Goal: Navigation & Orientation: Find specific page/section

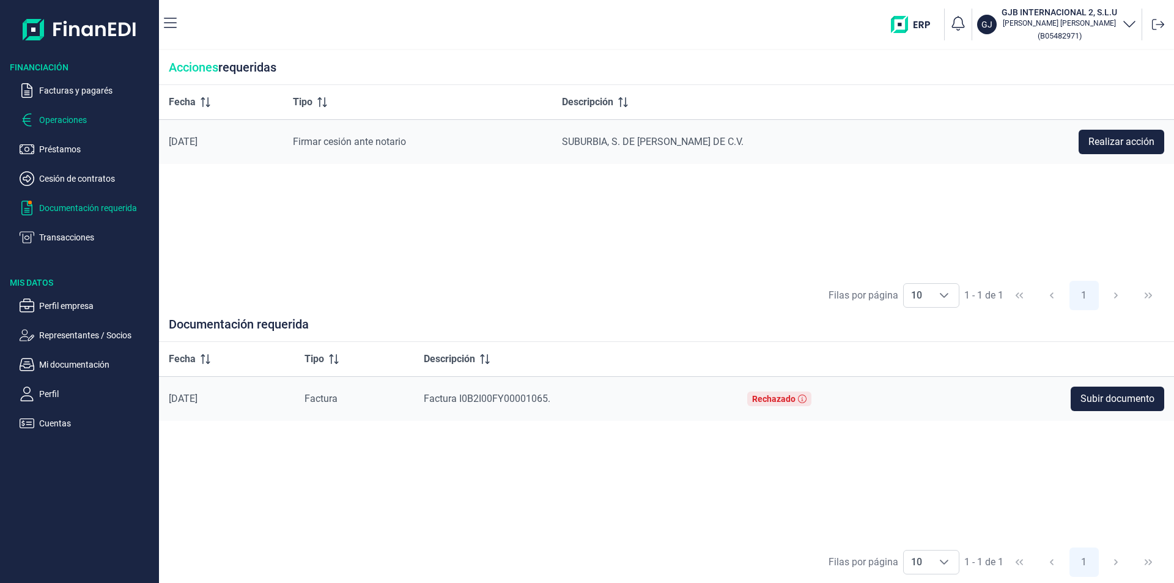
click at [65, 122] on p "Operaciones" at bounding box center [96, 119] width 115 height 15
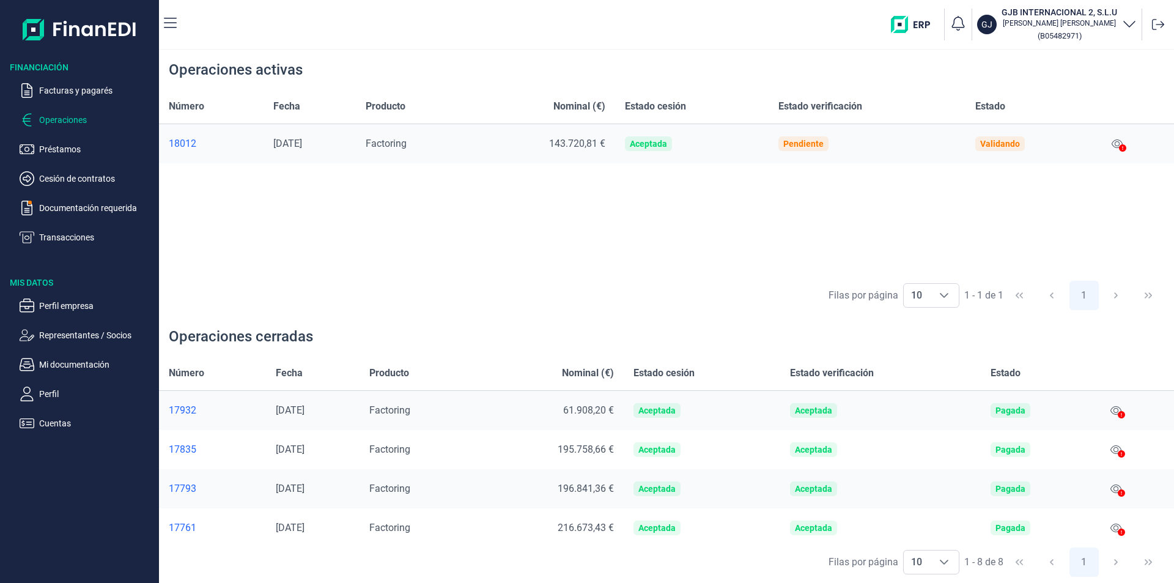
click at [1062, 17] on h3 "GJB INTERNACIONAL 2, S.L.U" at bounding box center [1059, 12] width 116 height 12
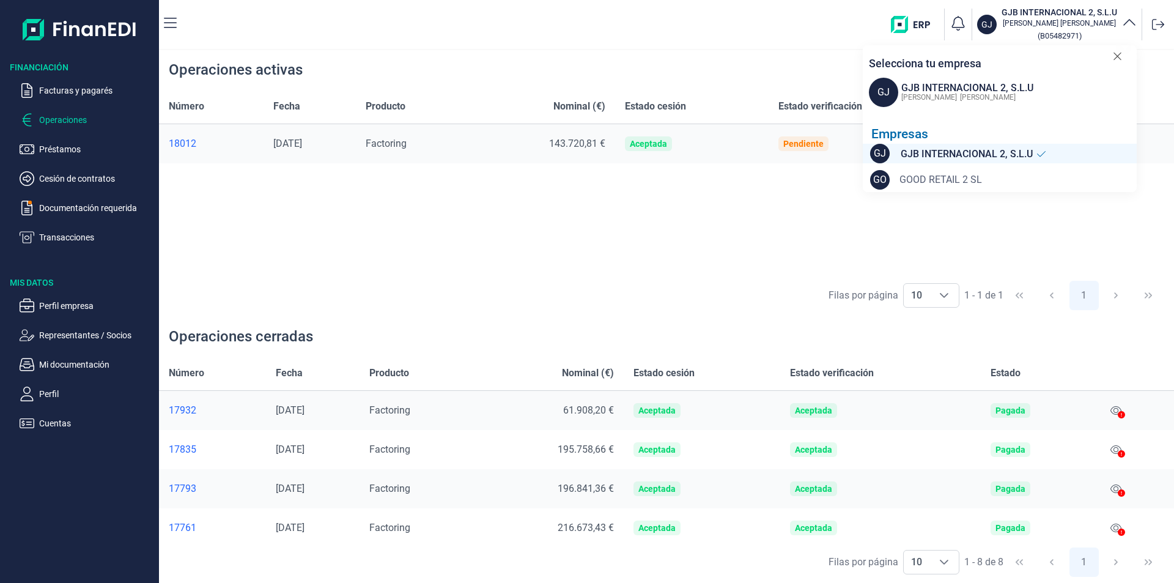
click at [963, 177] on span "GOOD RETAIL 2 SL" at bounding box center [940, 179] width 83 height 15
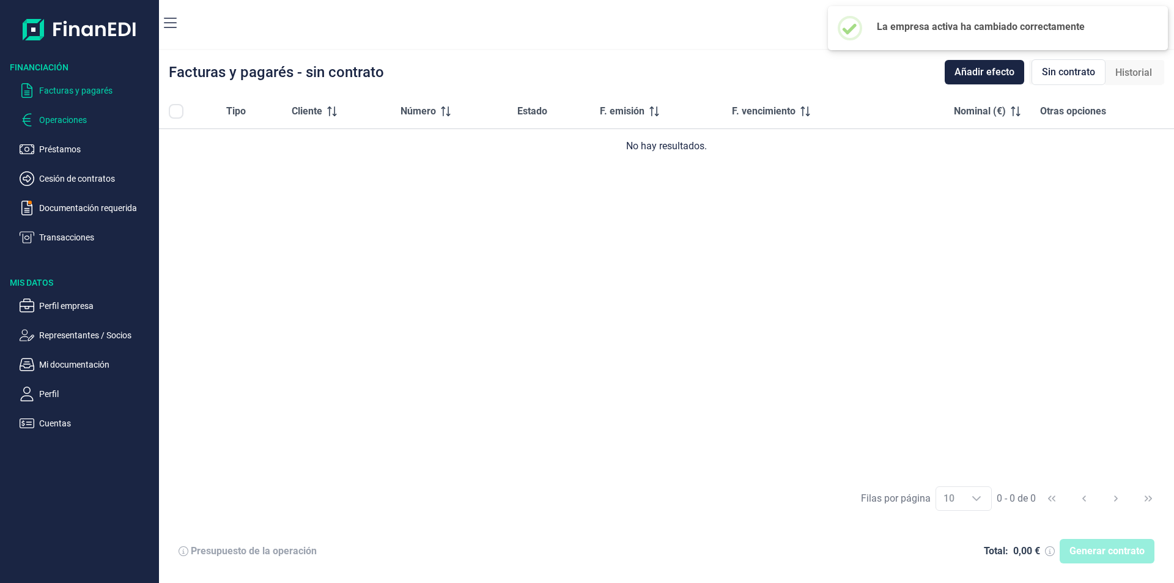
click at [46, 119] on p "Operaciones" at bounding box center [96, 119] width 115 height 15
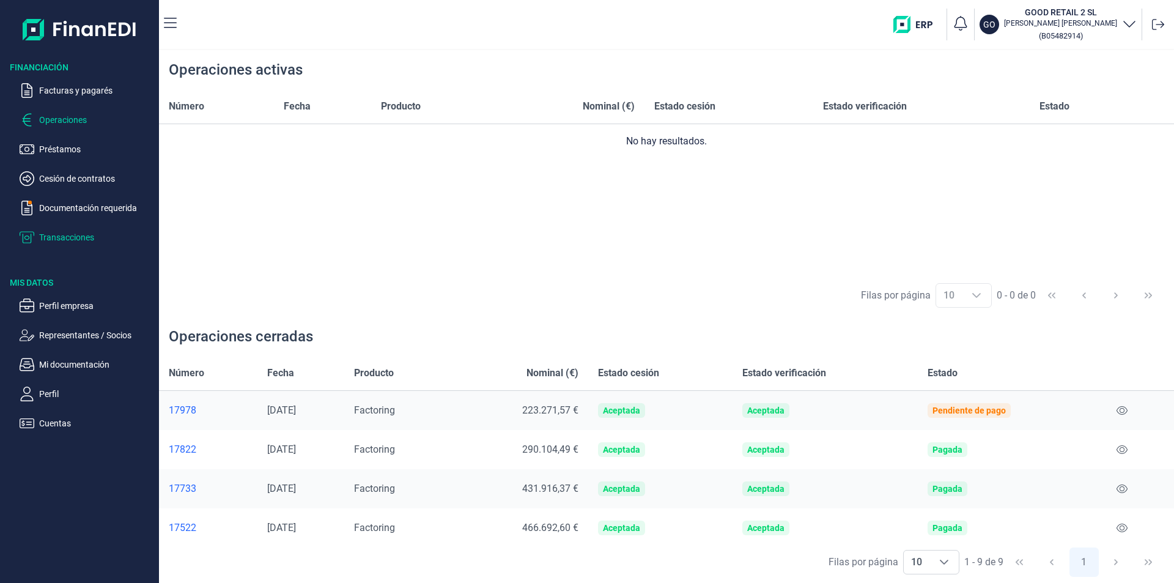
click at [66, 232] on p "Transacciones" at bounding box center [96, 237] width 115 height 15
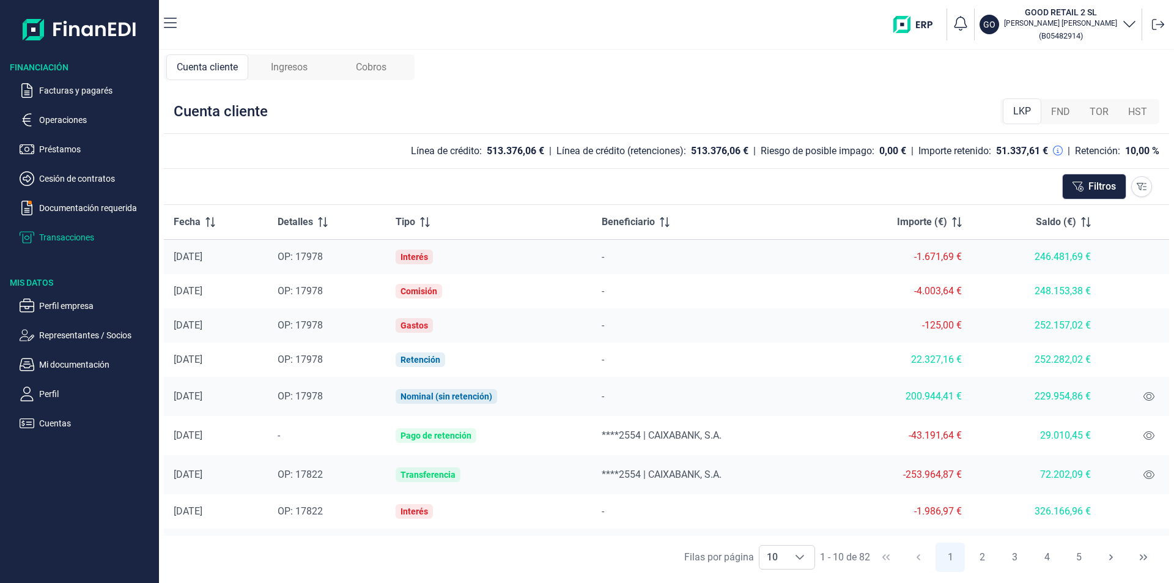
click at [306, 64] on span "Ingresos" at bounding box center [289, 67] width 37 height 15
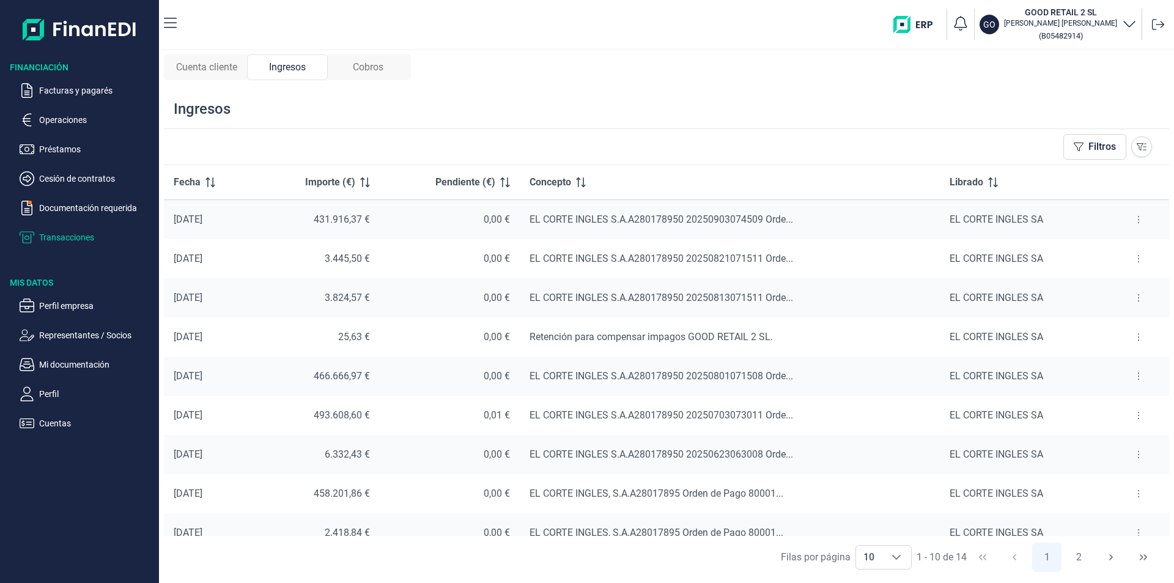
click at [364, 64] on span "Cobros" at bounding box center [368, 67] width 31 height 15
